Goal: Transaction & Acquisition: Purchase product/service

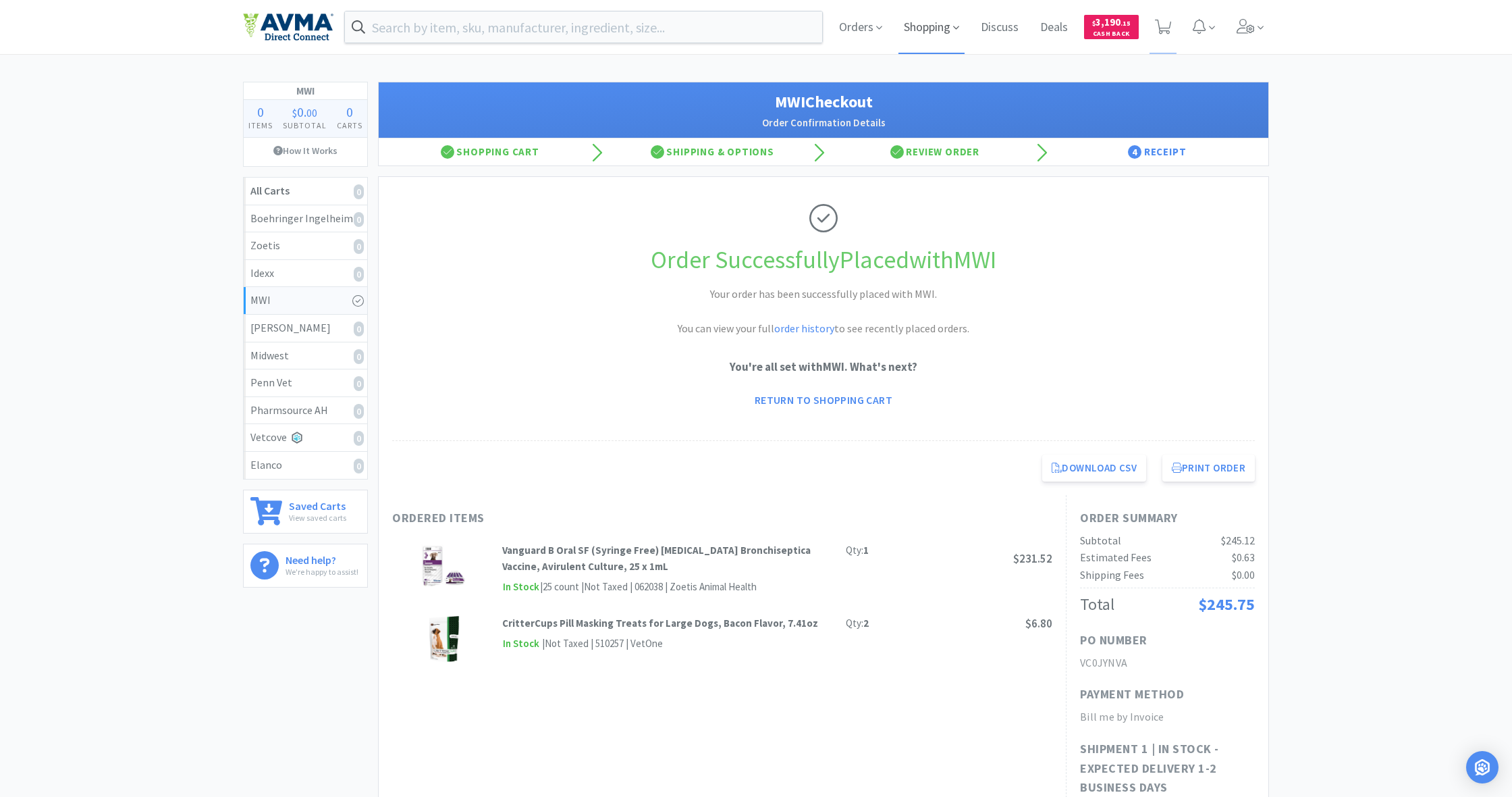
click at [922, 27] on span "Shopping" at bounding box center [931, 27] width 66 height 54
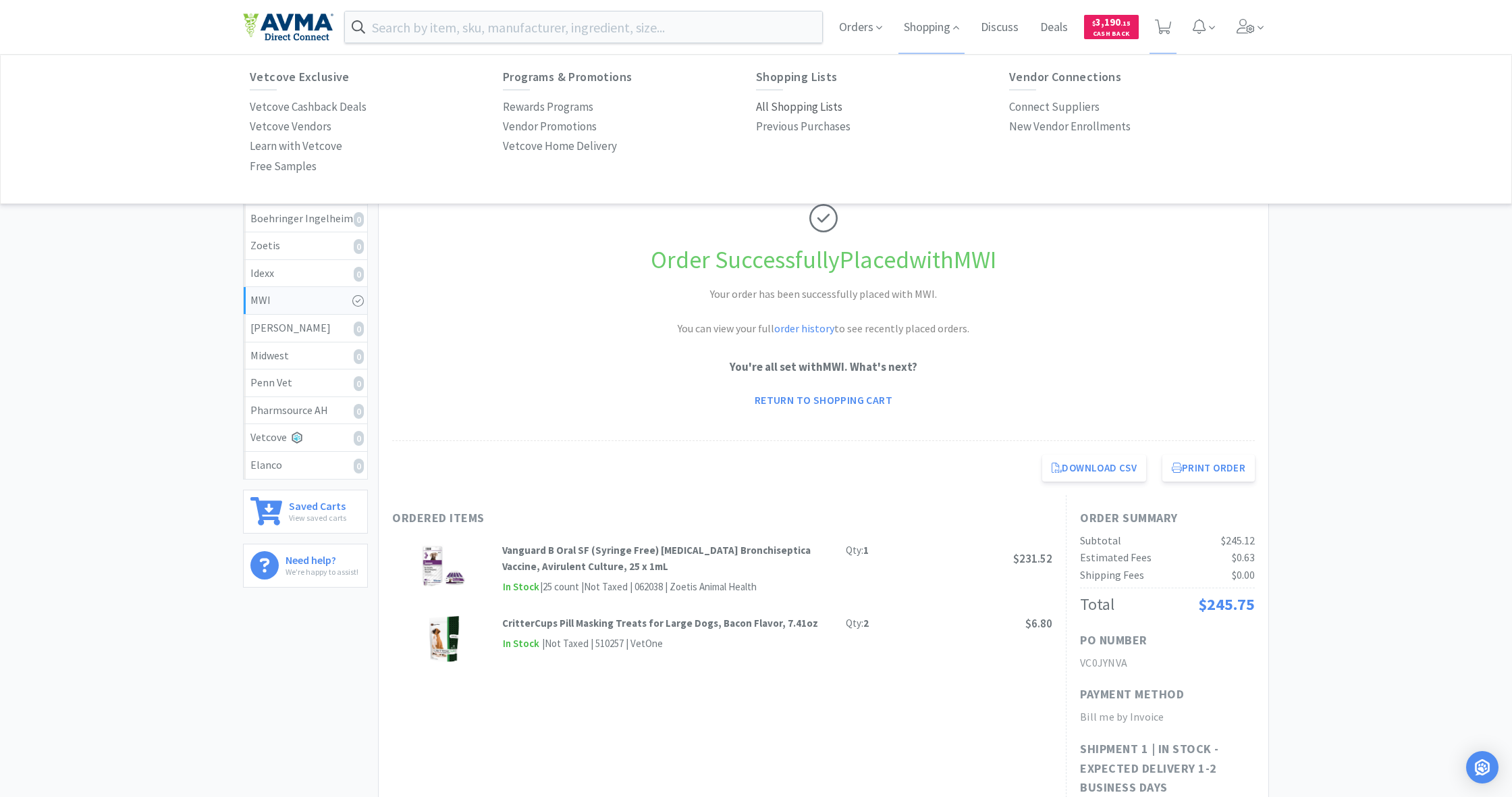
click at [795, 108] on p "All Shopping Lists" at bounding box center [799, 107] width 87 height 19
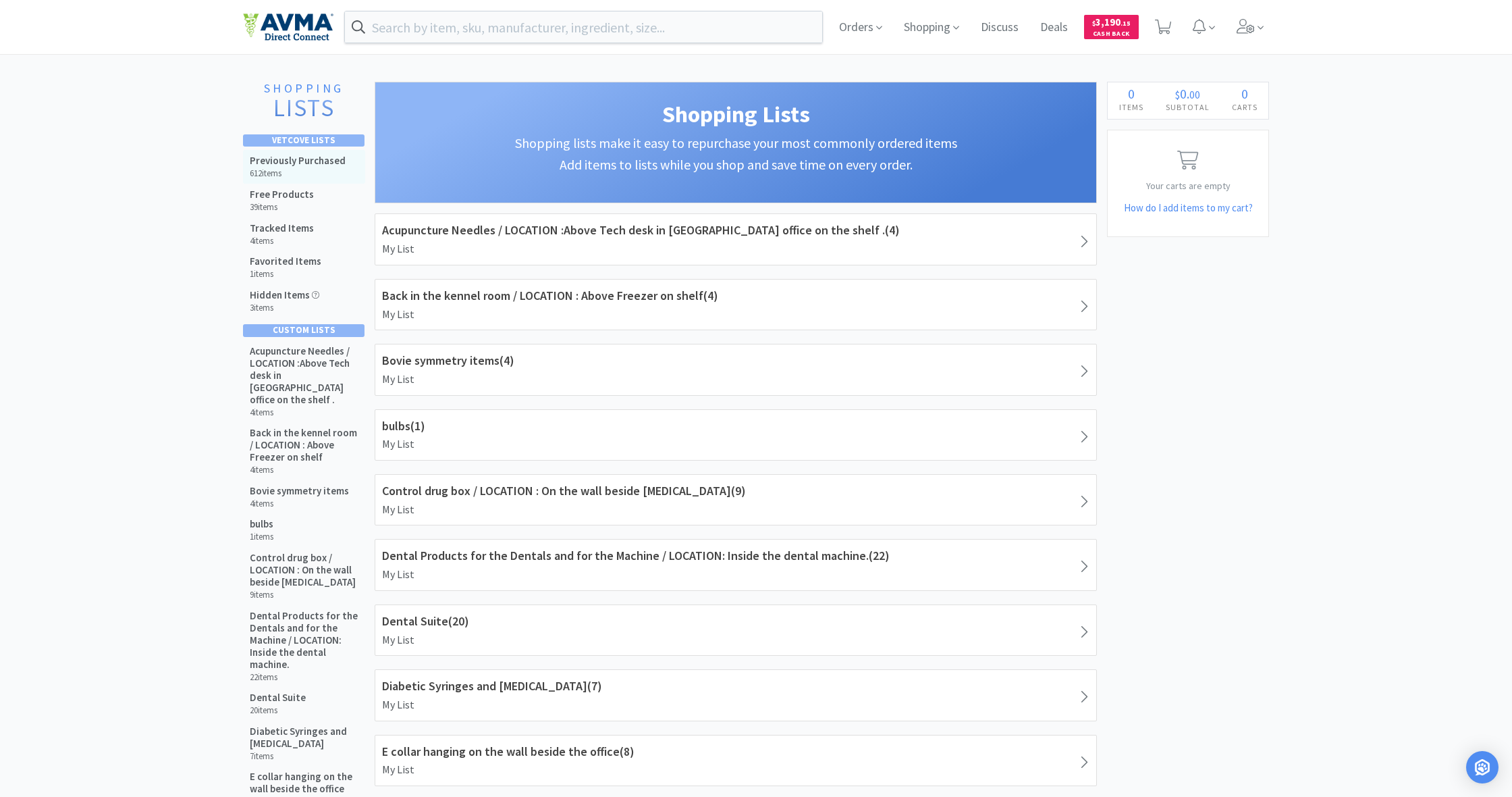
drag, startPoint x: 284, startPoint y: 162, endPoint x: 297, endPoint y: 167, distance: 13.9
click at [284, 162] on h5 "Previously Purchased" at bounding box center [297, 161] width 96 height 12
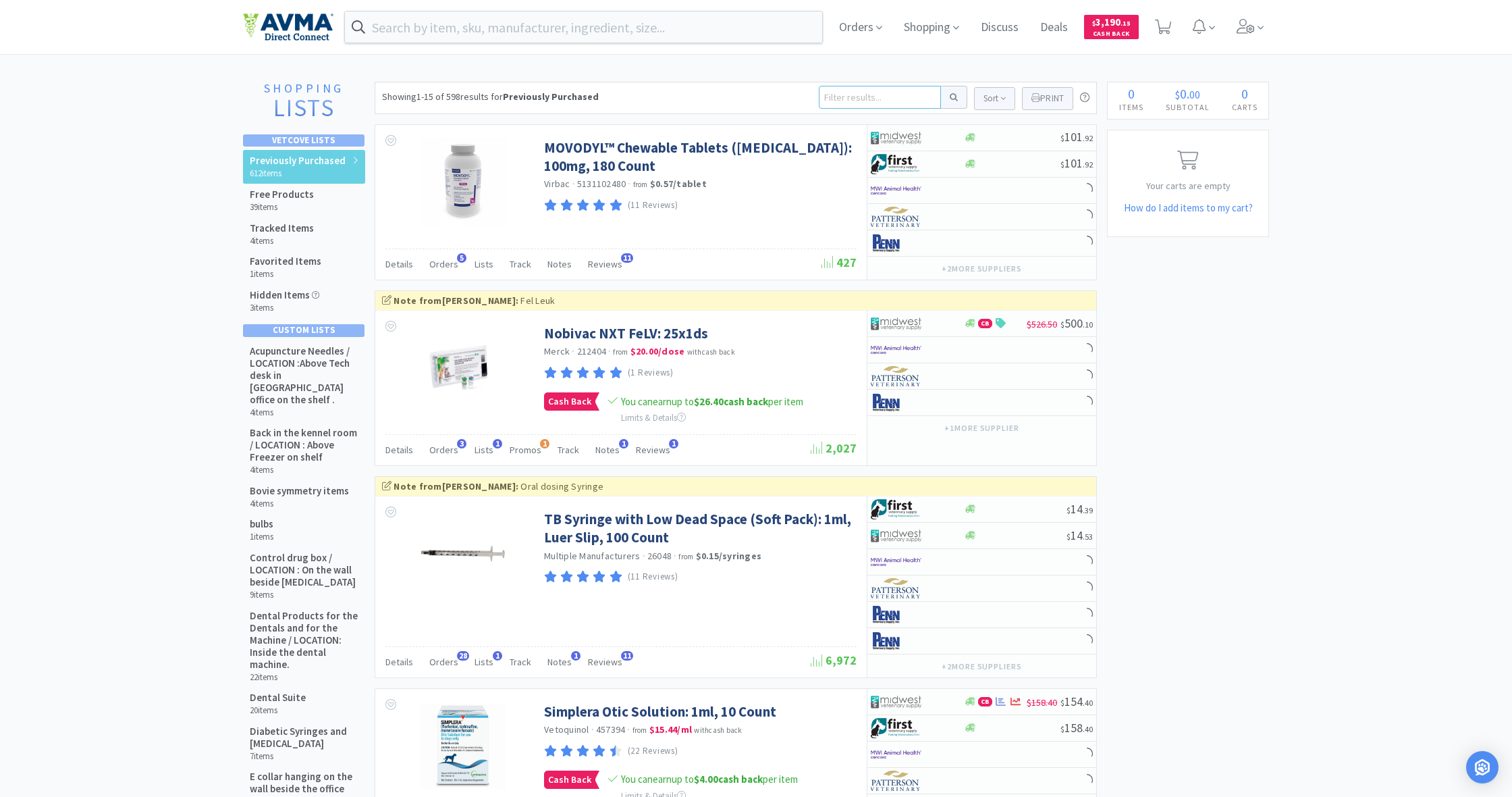
click at [869, 97] on input at bounding box center [880, 97] width 122 height 23
type input "senergy"
click at [952, 97] on button at bounding box center [954, 97] width 26 height 23
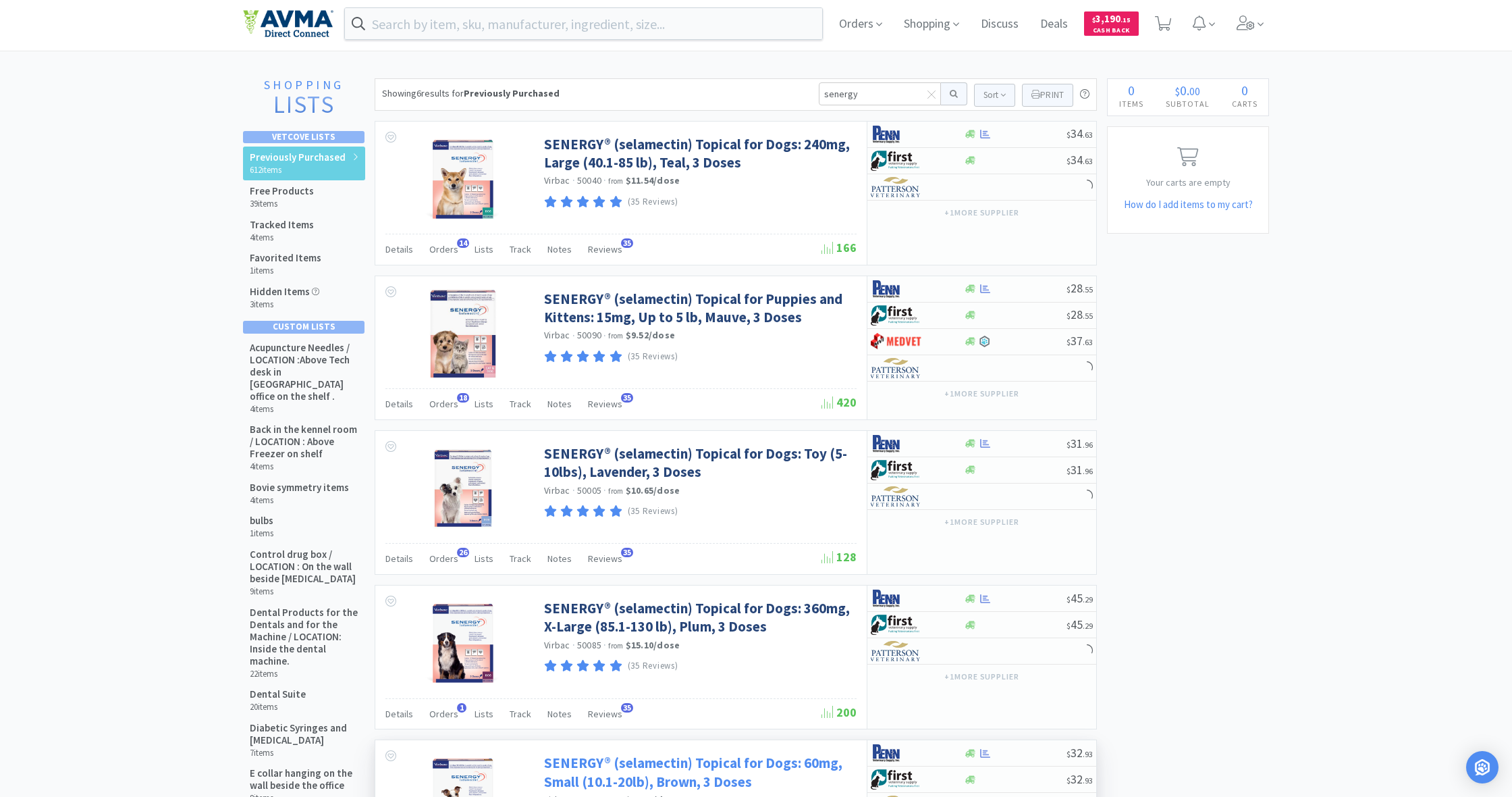
scroll to position [2, 0]
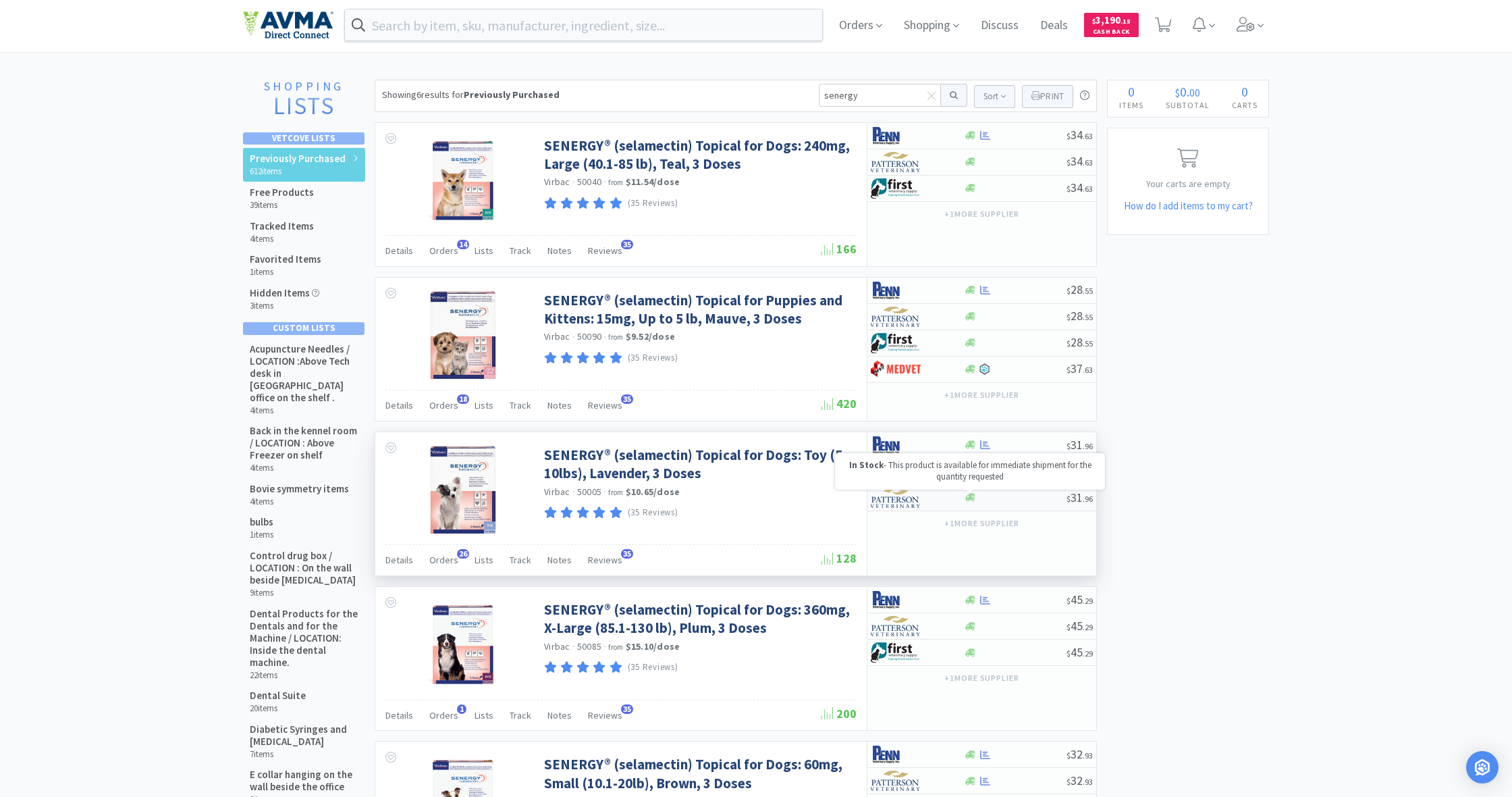
click at [970, 498] on icon at bounding box center [970, 497] width 10 height 8
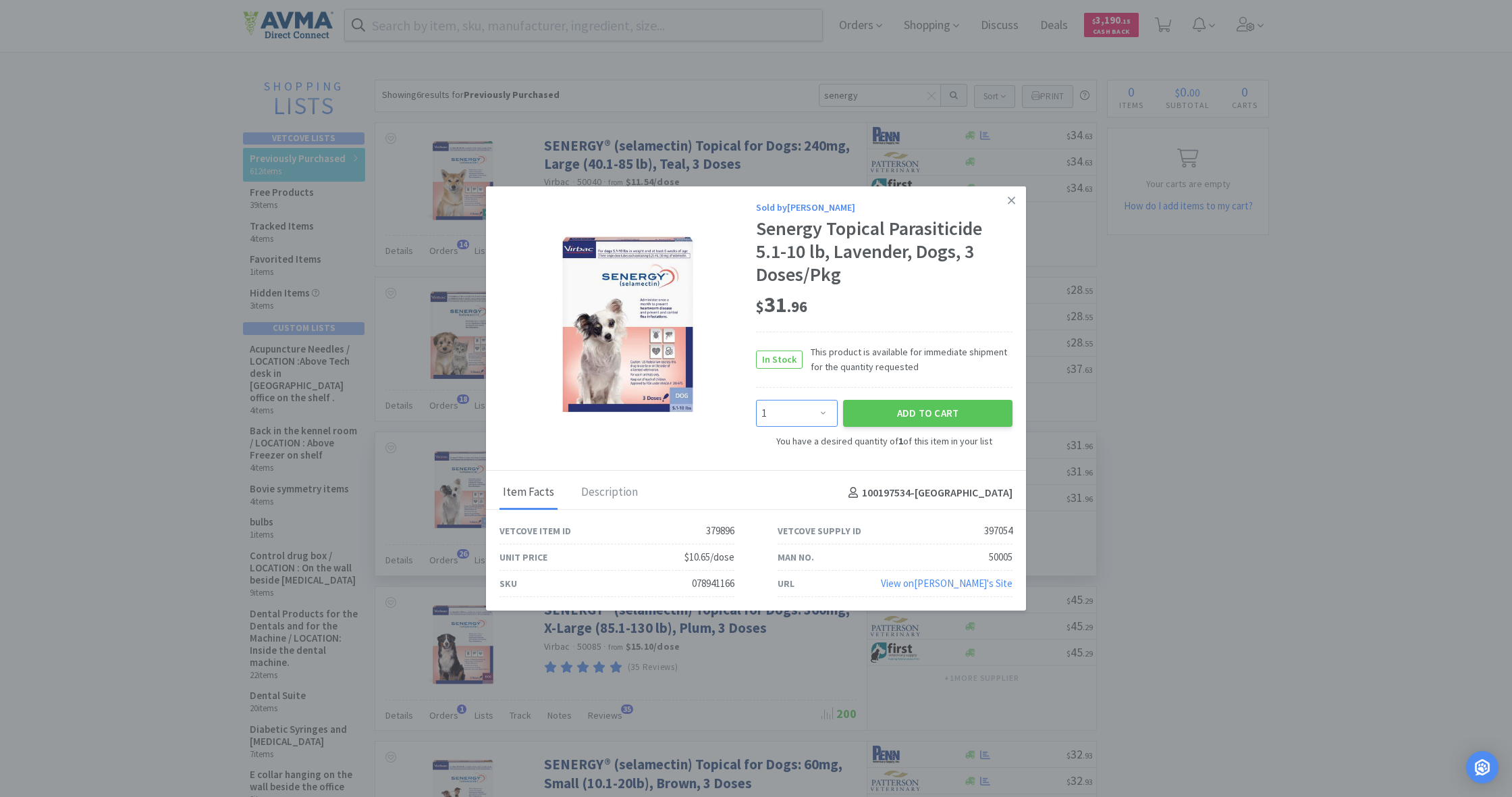
select select "4"
click at [903, 411] on button "Add to Cart" at bounding box center [927, 412] width 169 height 27
select select "4"
